Goal: Task Accomplishment & Management: Manage account settings

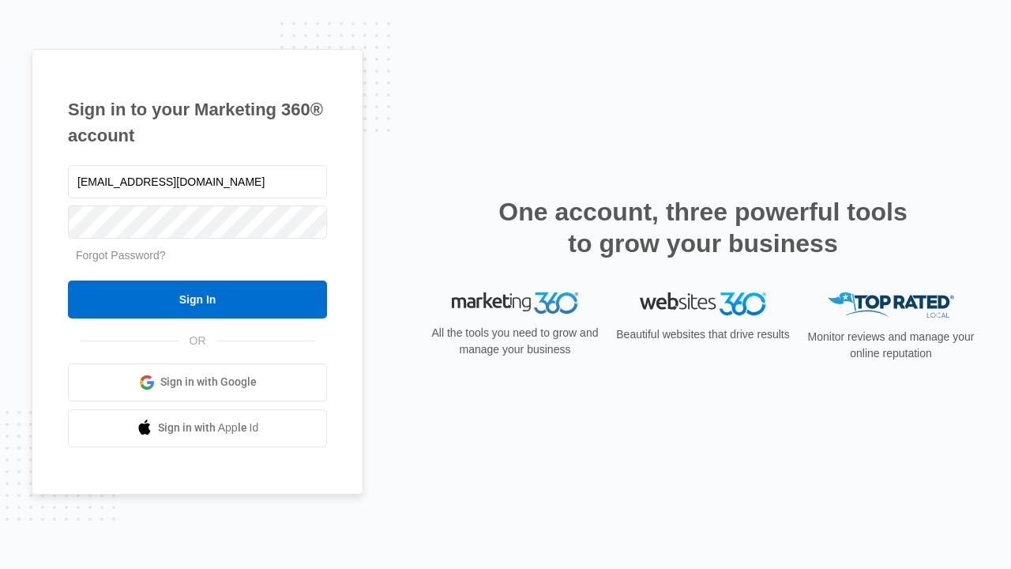
type input "dankie614@gmail.com"
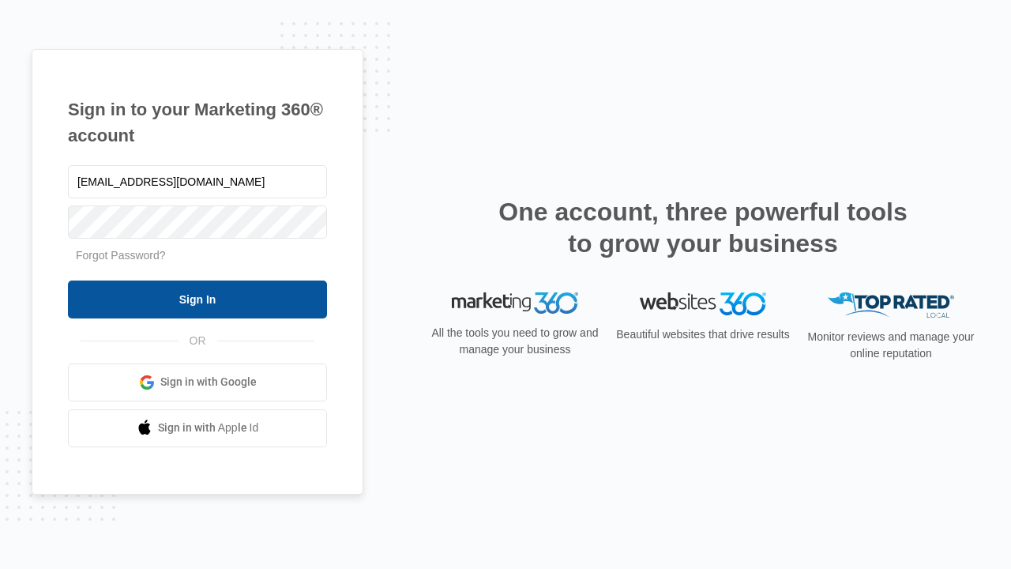
click at [197, 299] on input "Sign In" at bounding box center [197, 299] width 259 height 38
